Goal: Information Seeking & Learning: Learn about a topic

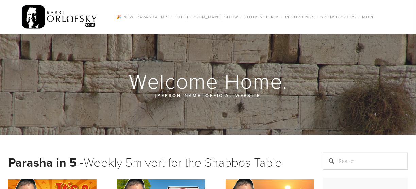
click at [386, 116] on div at bounding box center [208, 84] width 416 height 101
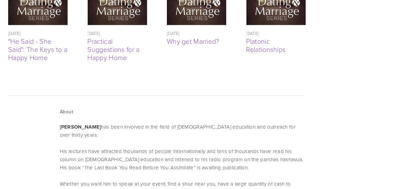
scroll to position [2017, 0]
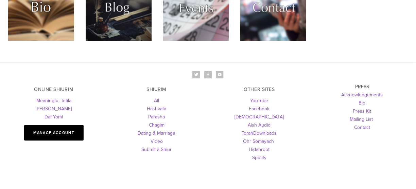
click at [58, 126] on link "Manage Account" at bounding box center [54, 134] width 60 height 16
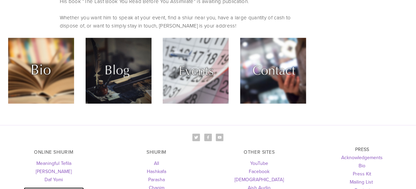
scroll to position [1957, 0]
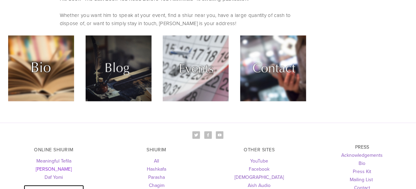
click at [55, 166] on link "[PERSON_NAME]" at bounding box center [54, 169] width 36 height 7
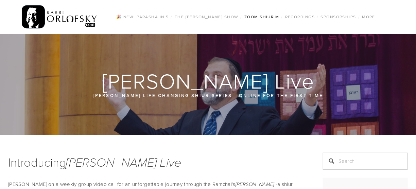
click at [249, 93] on p "[PERSON_NAME] life-changing shiur series - online for the first time" at bounding box center [208, 95] width 320 height 7
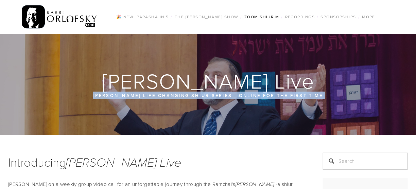
click at [249, 93] on p "[PERSON_NAME] life-changing shiur series - online for the first time" at bounding box center [208, 95] width 320 height 7
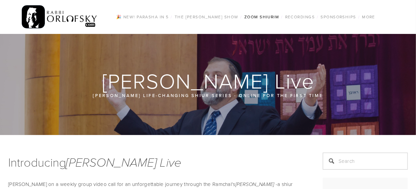
click at [255, 49] on div at bounding box center [208, 84] width 416 height 101
